Goal: Find contact information: Obtain details needed to contact an individual or organization

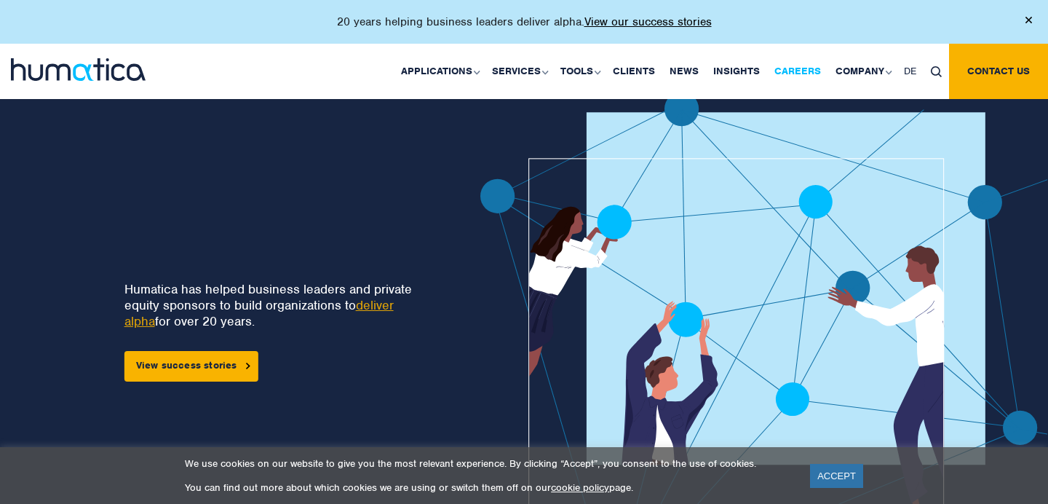
click at [823, 63] on link "Careers" at bounding box center [797, 71] width 61 height 55
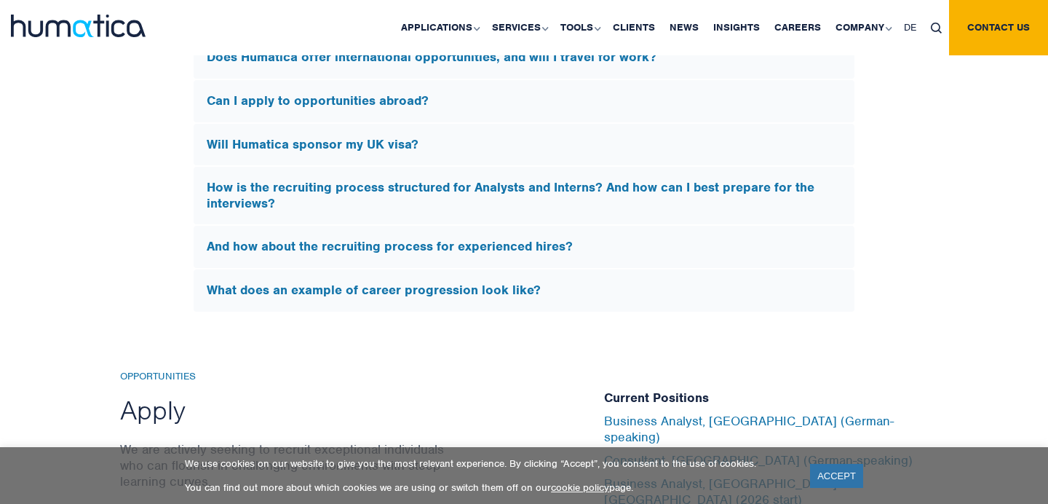
scroll to position [5214, 0]
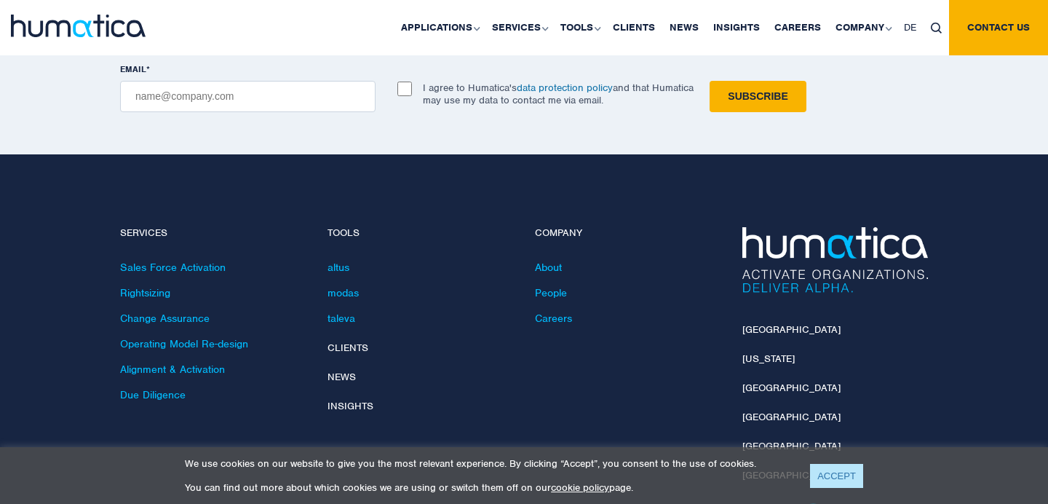
click at [832, 477] on link "ACCEPT" at bounding box center [836, 476] width 53 height 24
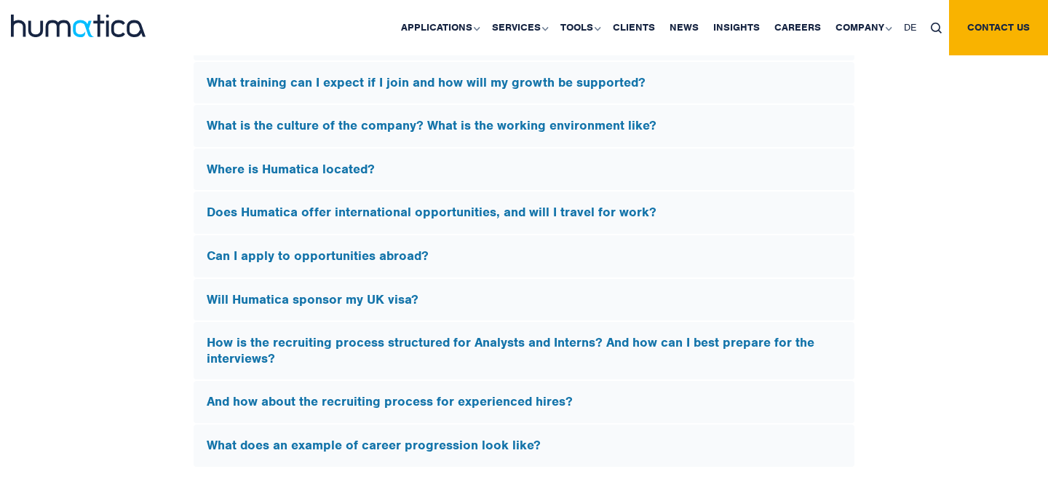
scroll to position [4686, 0]
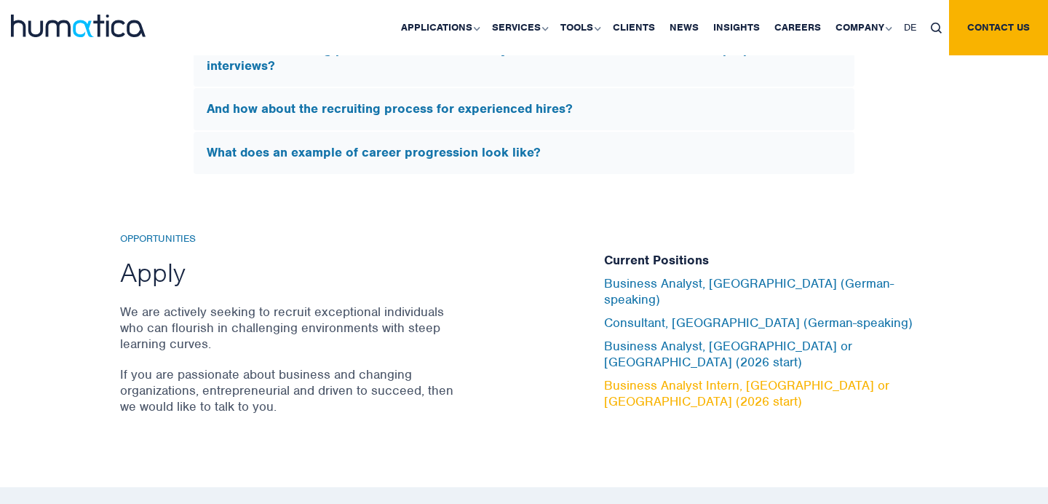
click at [756, 377] on link "Business Analyst Intern, London or Munich (2026 start)" at bounding box center [746, 393] width 285 height 32
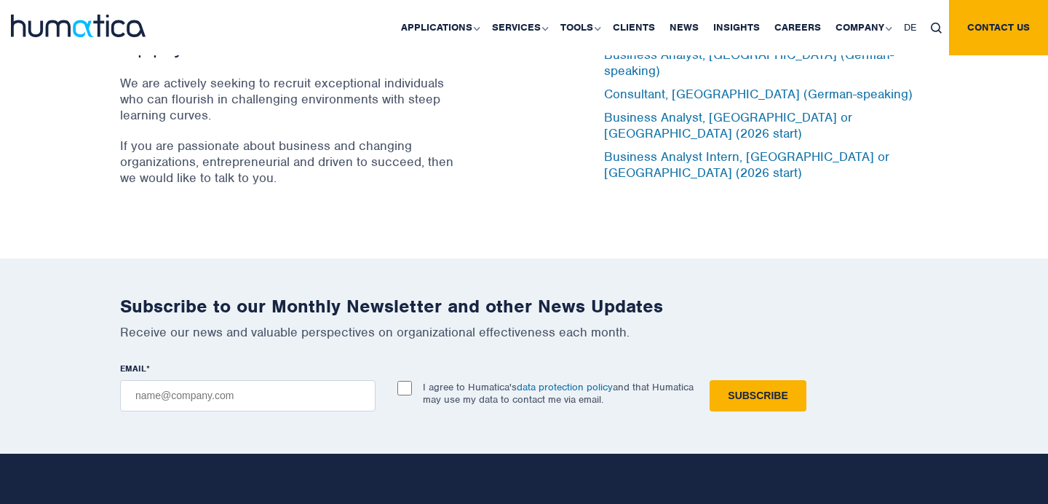
scroll to position [4853, 0]
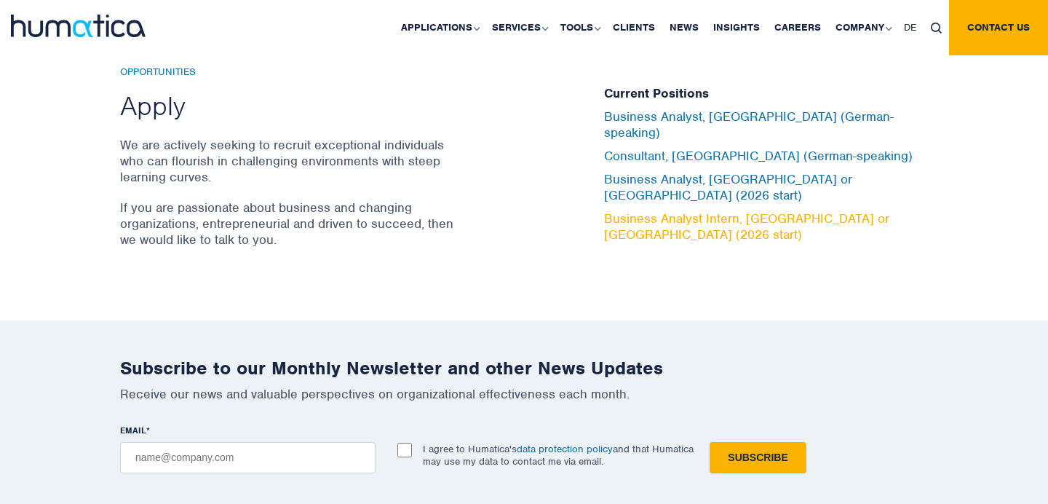
click at [776, 210] on link "Business Analyst Intern, London or Munich (2026 start)" at bounding box center [746, 226] width 285 height 32
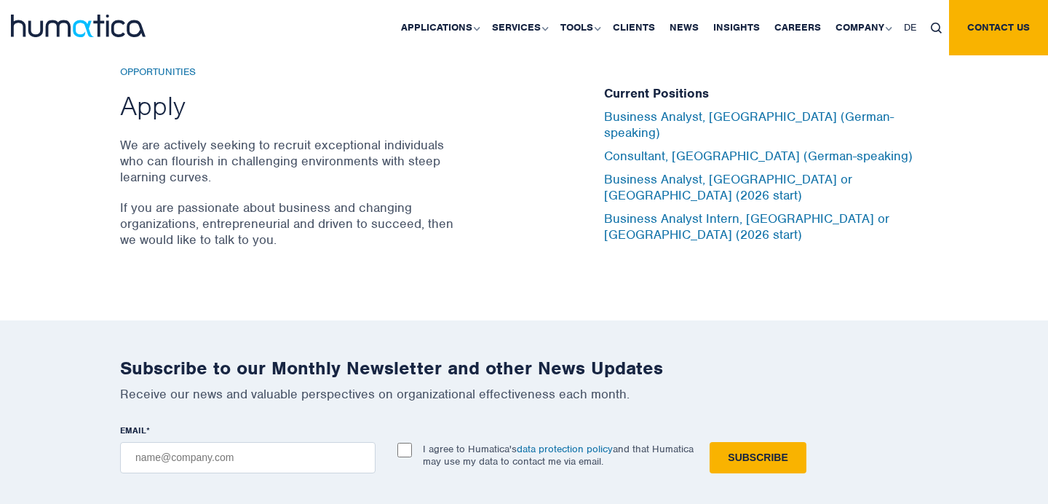
scroll to position [5318, 0]
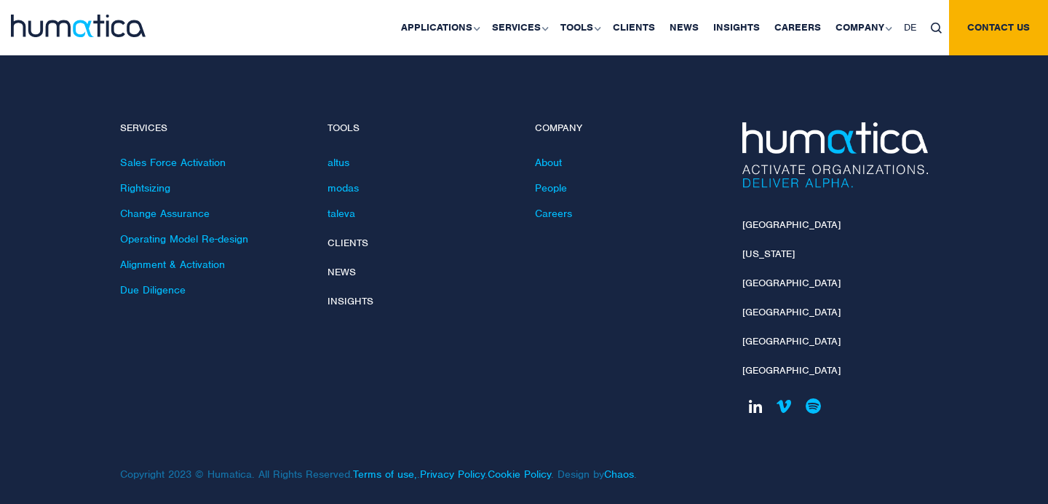
click at [756, 395] on link at bounding box center [755, 405] width 25 height 25
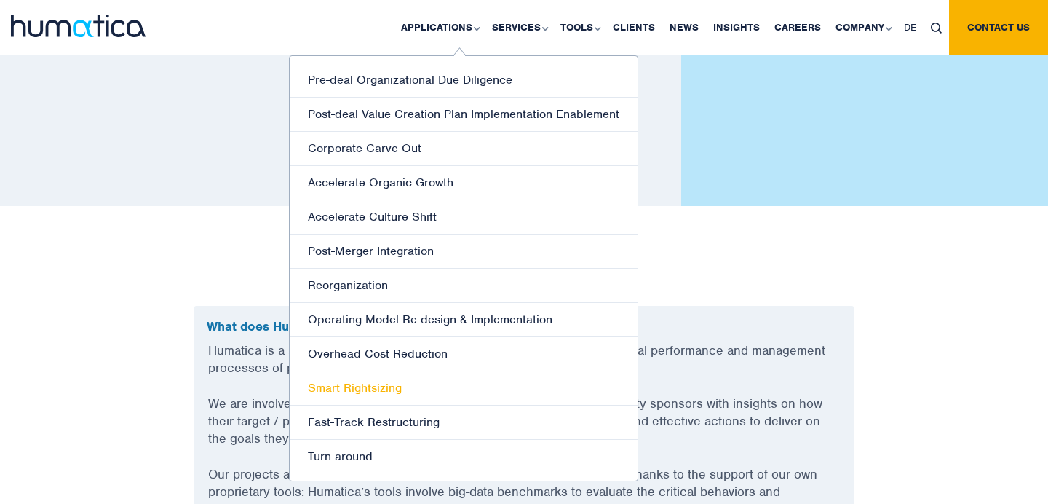
scroll to position [3709, 0]
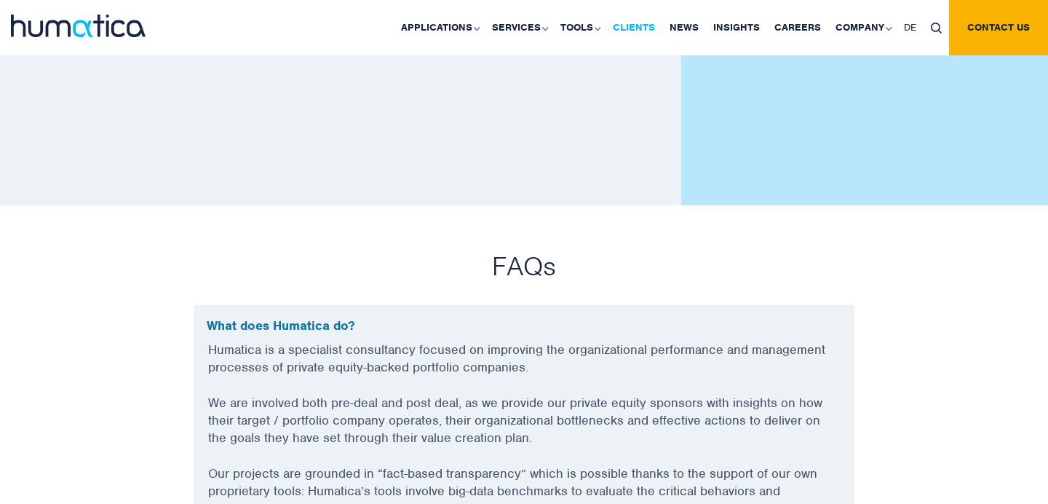
click at [660, 33] on link "Clients" at bounding box center [634, 27] width 57 height 55
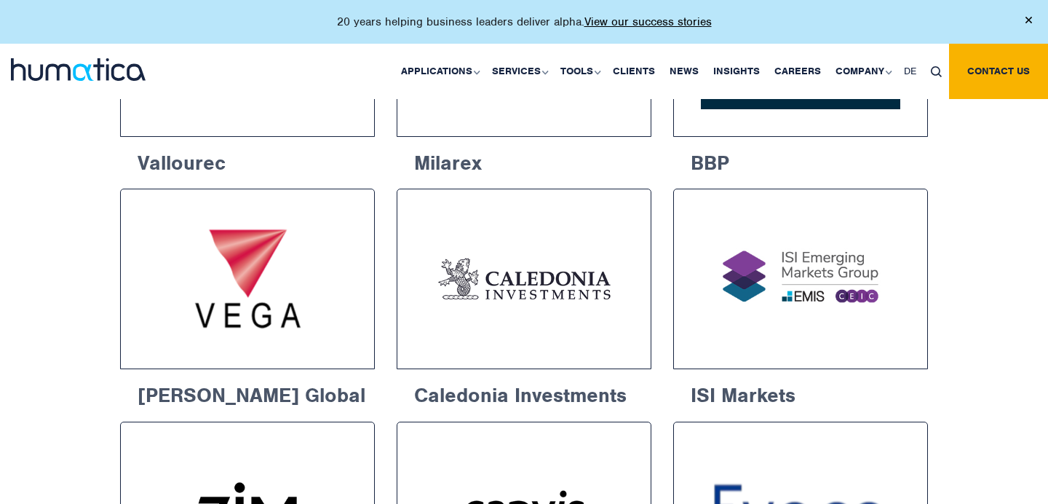
scroll to position [1679, 0]
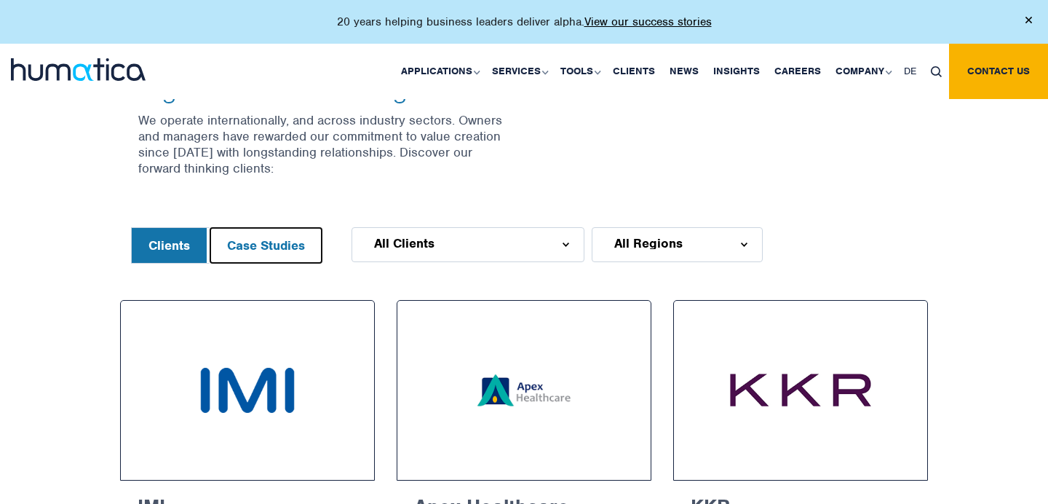
click at [276, 232] on button "Case Studies" at bounding box center [265, 245] width 111 height 35
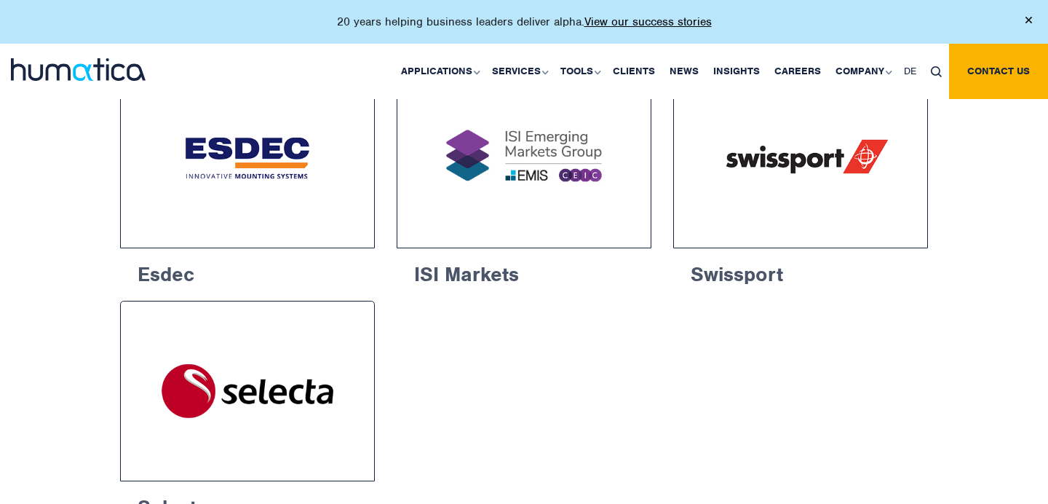
scroll to position [773, 0]
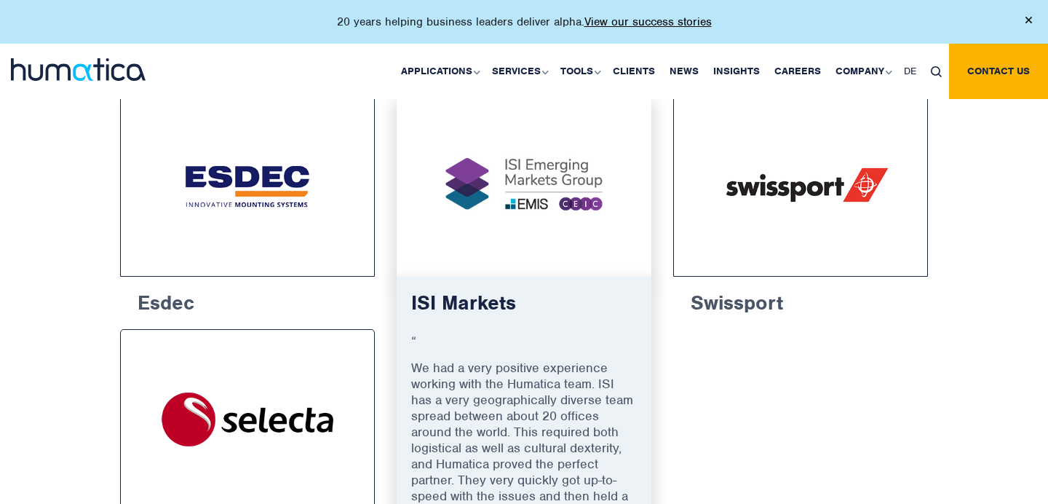
click at [477, 299] on h6 "ISI Markets" at bounding box center [524, 309] width 226 height 36
click at [501, 207] on img at bounding box center [524, 186] width 201 height 127
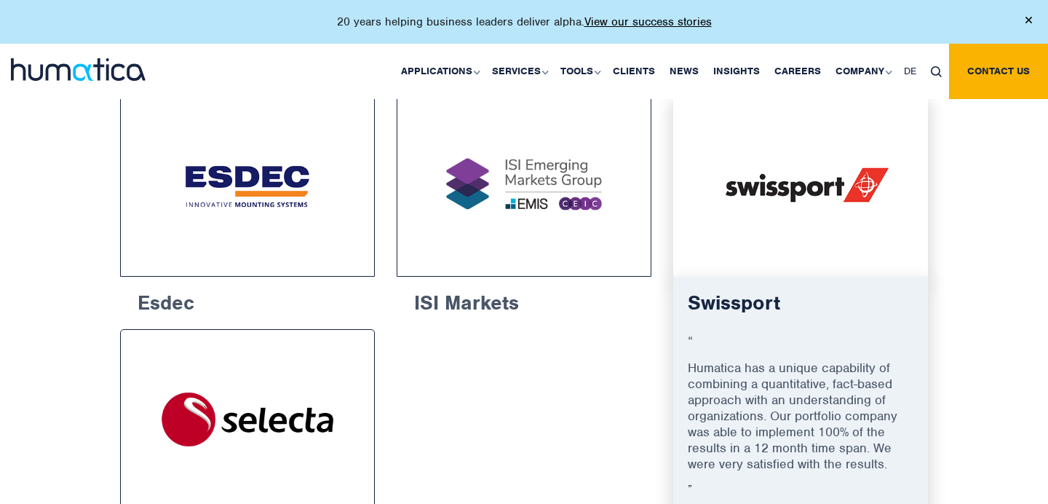
click at [755, 313] on h6 "Swissport" at bounding box center [801, 309] width 226 height 36
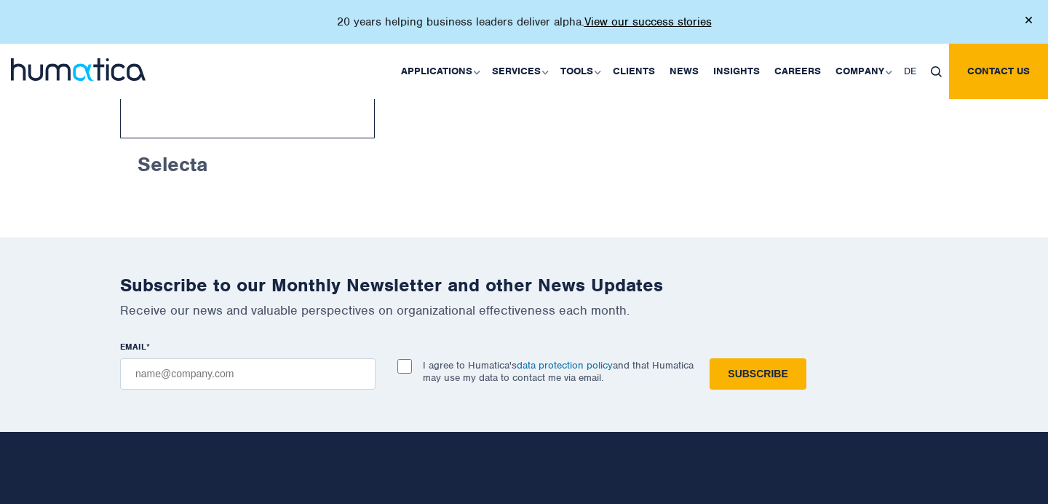
scroll to position [1145, 0]
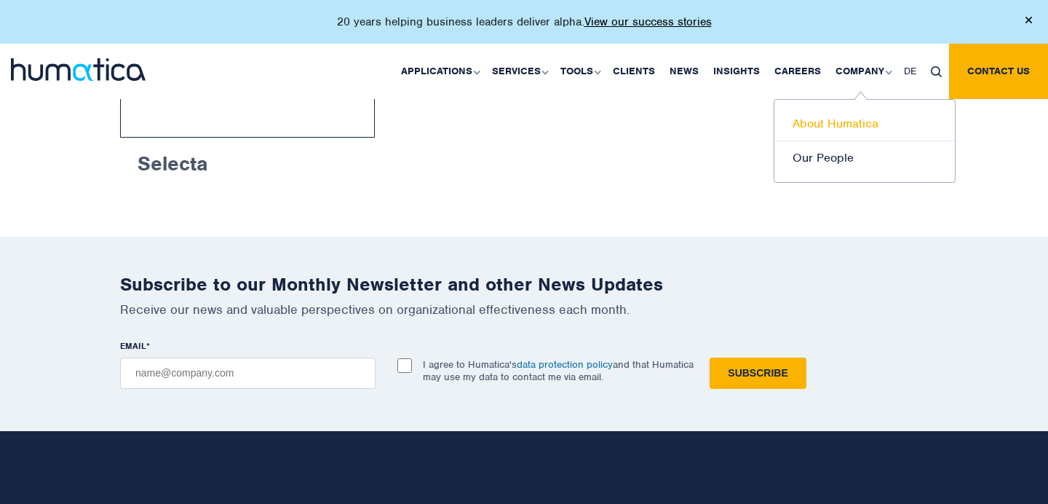
click at [853, 127] on link "About Humatica" at bounding box center [865, 124] width 181 height 34
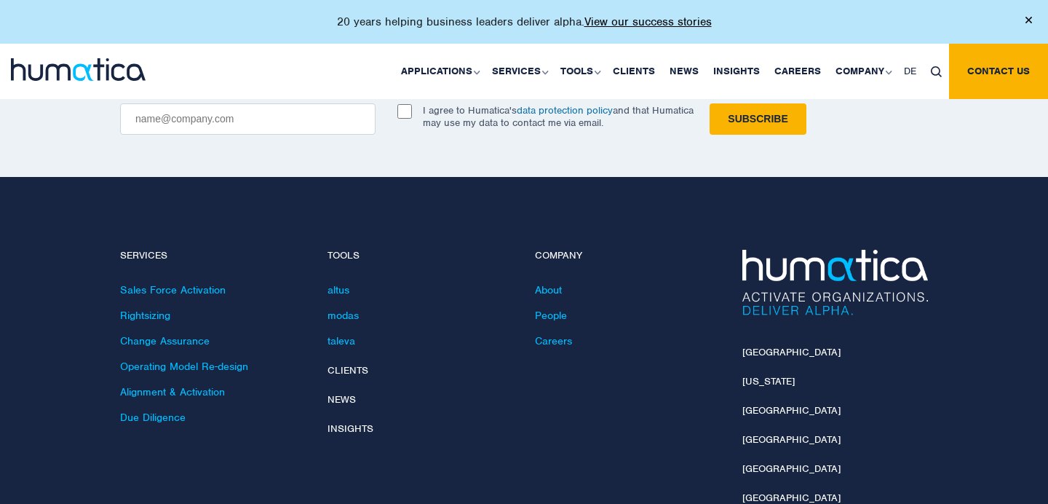
scroll to position [3506, 0]
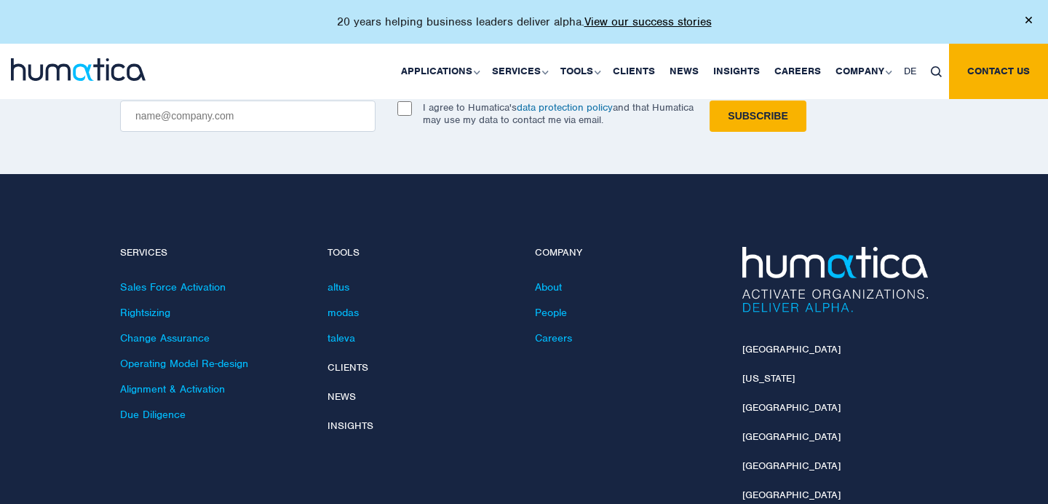
click at [767, 257] on div "London New York Munich Paris Zurich Singapore" at bounding box center [835, 401] width 207 height 309
click at [767, 343] on link "[GEOGRAPHIC_DATA]" at bounding box center [792, 349] width 98 height 12
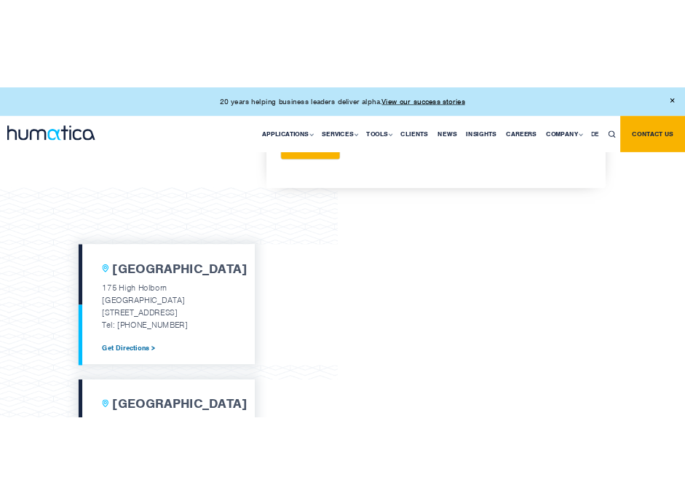
scroll to position [401, 0]
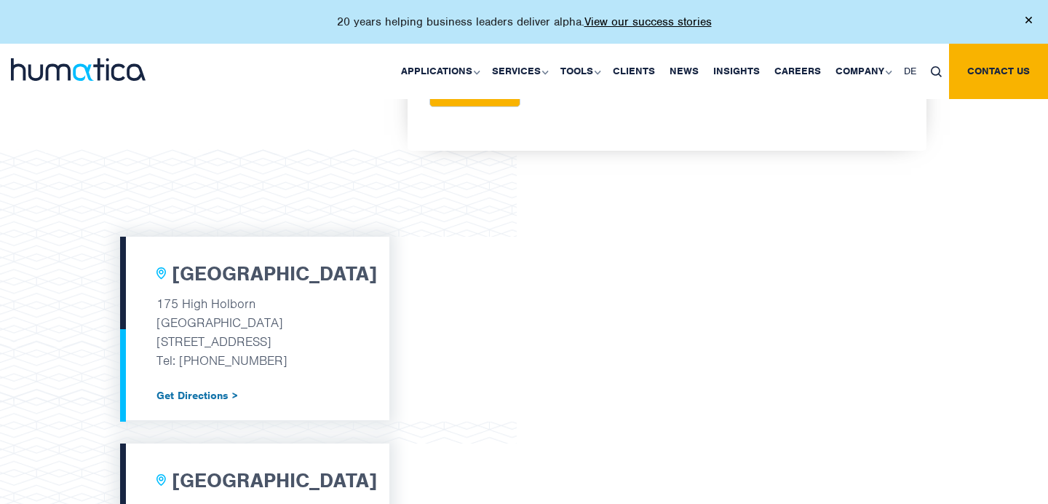
drag, startPoint x: 313, startPoint y: 361, endPoint x: 142, endPoint y: 306, distance: 179.8
click at [141, 307] on div "London 175 High Holborn Tottenham Court Road London, WC1V 7AA Tel: +44 (0) 7480…" at bounding box center [254, 328] width 269 height 183
click at [145, 306] on div "London 175 High Holborn Tottenham Court Road London, WC1V 7AA Tel: +44 (0) 7480…" at bounding box center [254, 328] width 269 height 183
drag, startPoint x: 145, startPoint y: 306, endPoint x: 286, endPoint y: 342, distance: 145.9
click at [286, 342] on div "London 175 High Holborn Tottenham Court Road London, WC1V 7AA Tel: +44 (0) 7480…" at bounding box center [254, 328] width 269 height 183
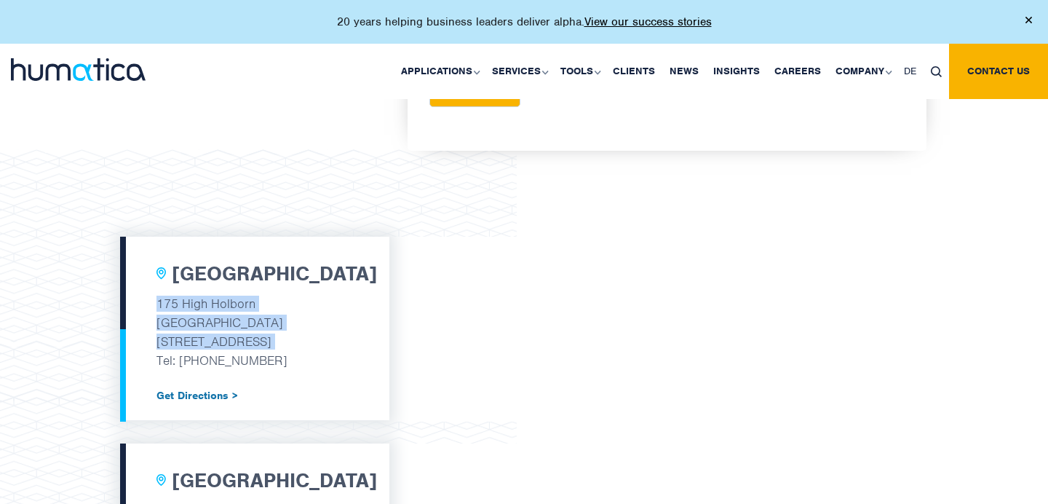
copy div "175 High Holborn Tottenham Court Road London, WC1V 7AA"
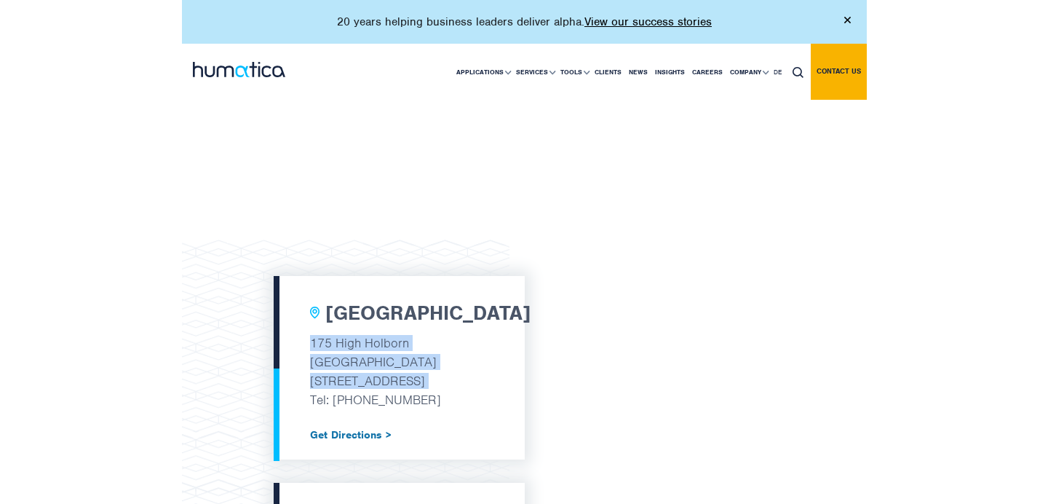
scroll to position [1092, 0]
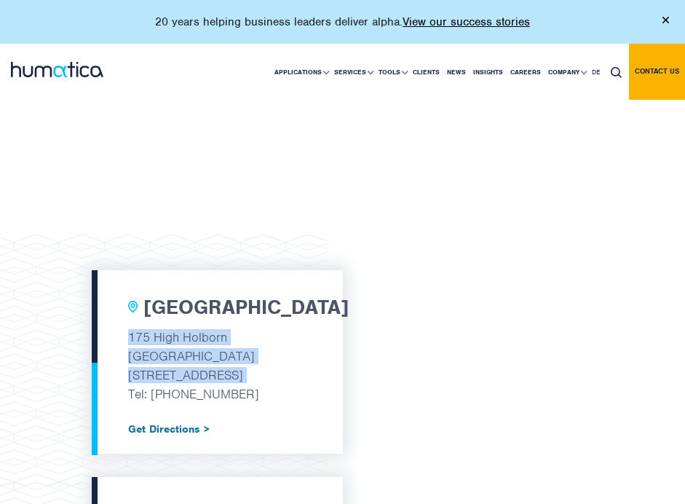
copy div "175 High Holborn Tottenham Court Road London, WC1V 7AA"
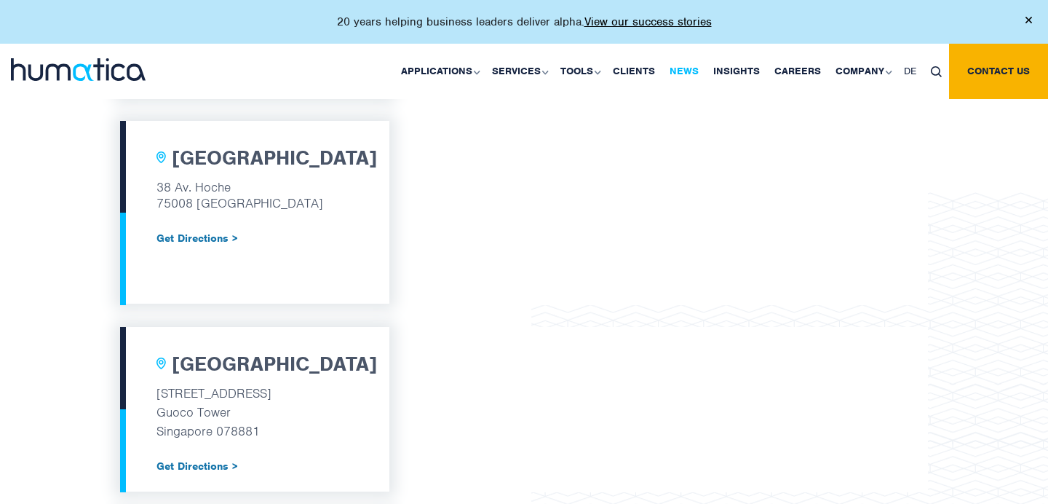
click at [679, 69] on link "News" at bounding box center [685, 71] width 44 height 55
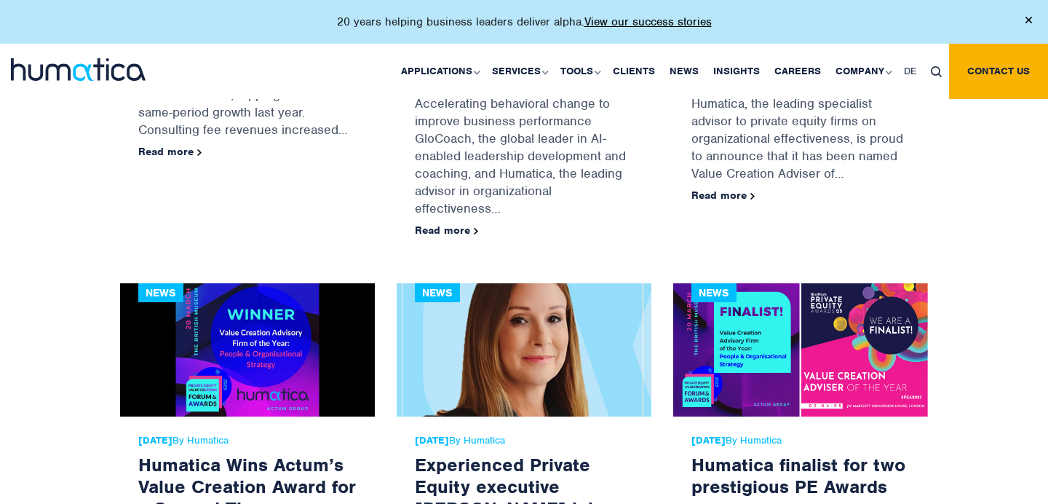
scroll to position [1166, 0]
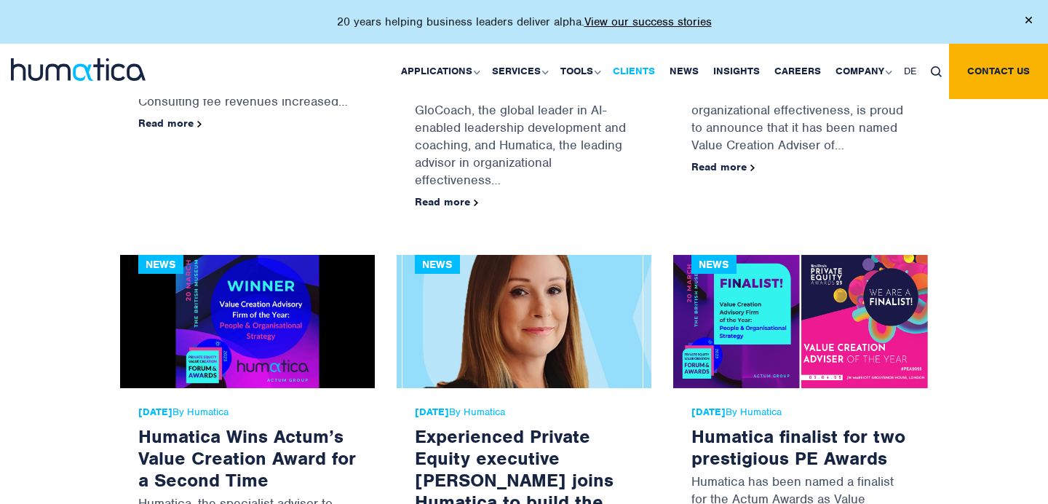
click at [634, 66] on link "Clients" at bounding box center [634, 71] width 57 height 55
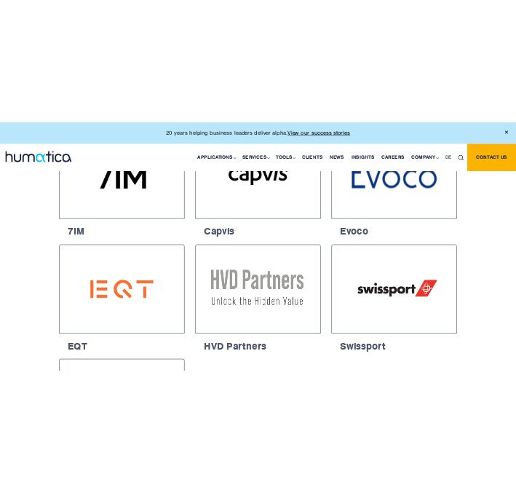
scroll to position [2281, 0]
